Goal: Browse casually: Explore the website without a specific task or goal

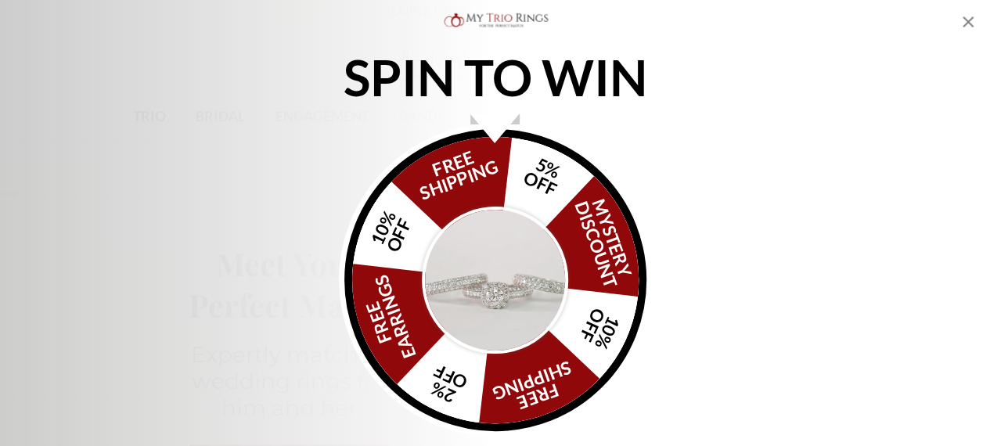
drag, startPoint x: 969, startPoint y: 22, endPoint x: 869, endPoint y: 69, distance: 110.7
click at [971, 22] on icon "Close popup" at bounding box center [968, 22] width 19 height 19
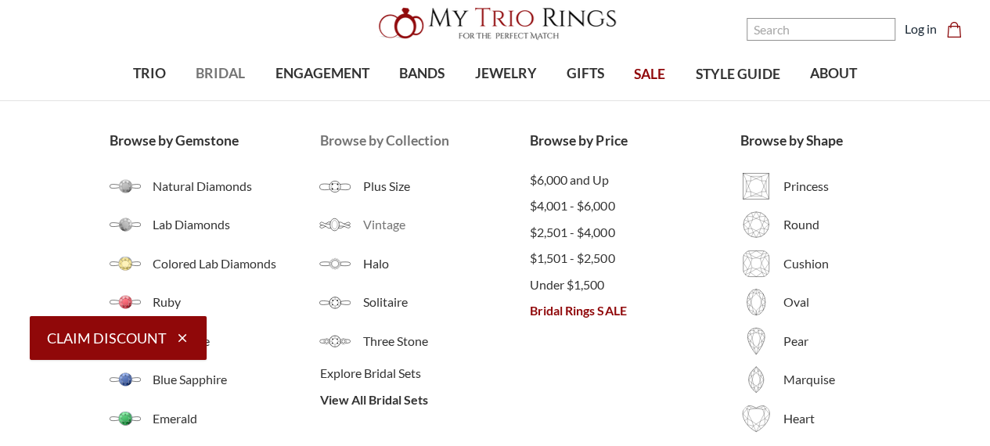
scroll to position [78, 0]
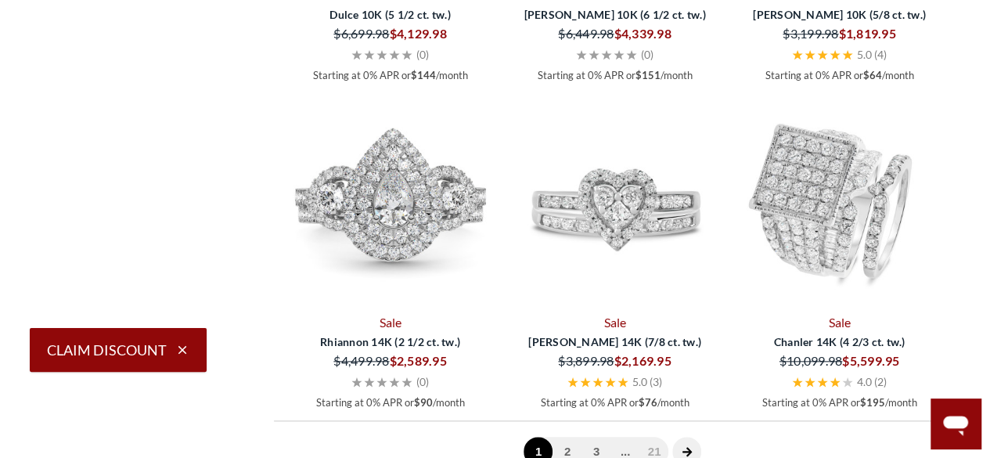
scroll to position [3757, 0]
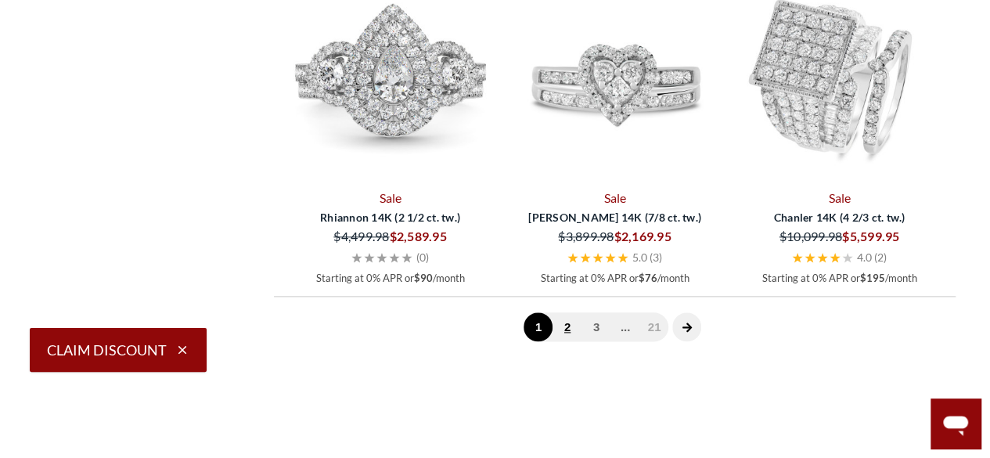
click at [572, 327] on link "2" at bounding box center [567, 326] width 29 height 29
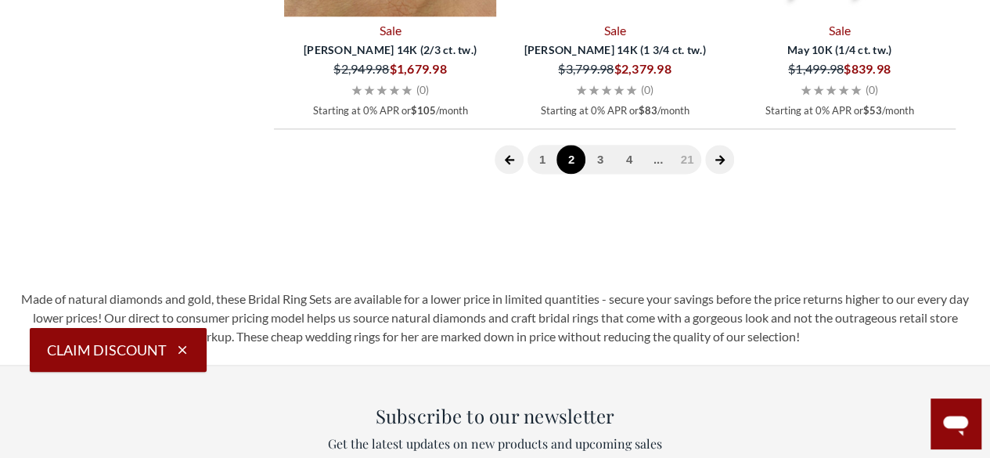
scroll to position [3880, 0]
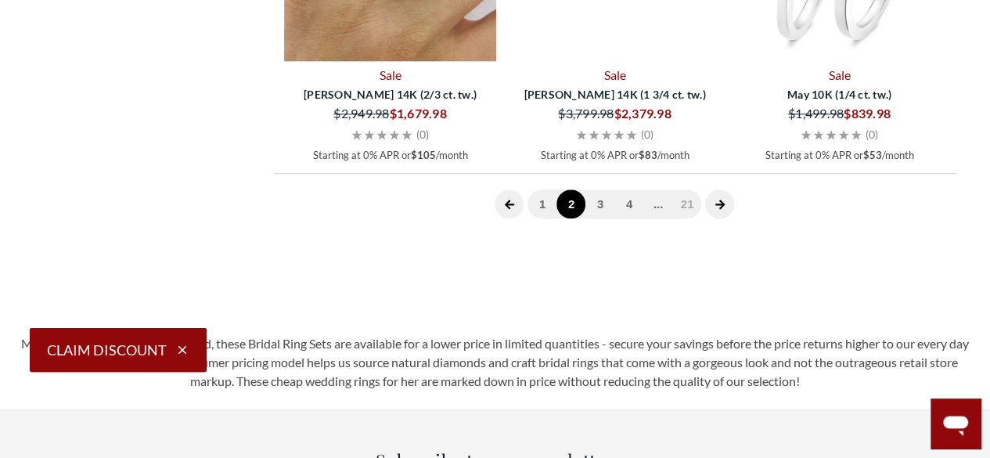
drag, startPoint x: 260, startPoint y: 232, endPoint x: 926, endPoint y: 150, distance: 671.3
